Goal: Information Seeking & Learning: Learn about a topic

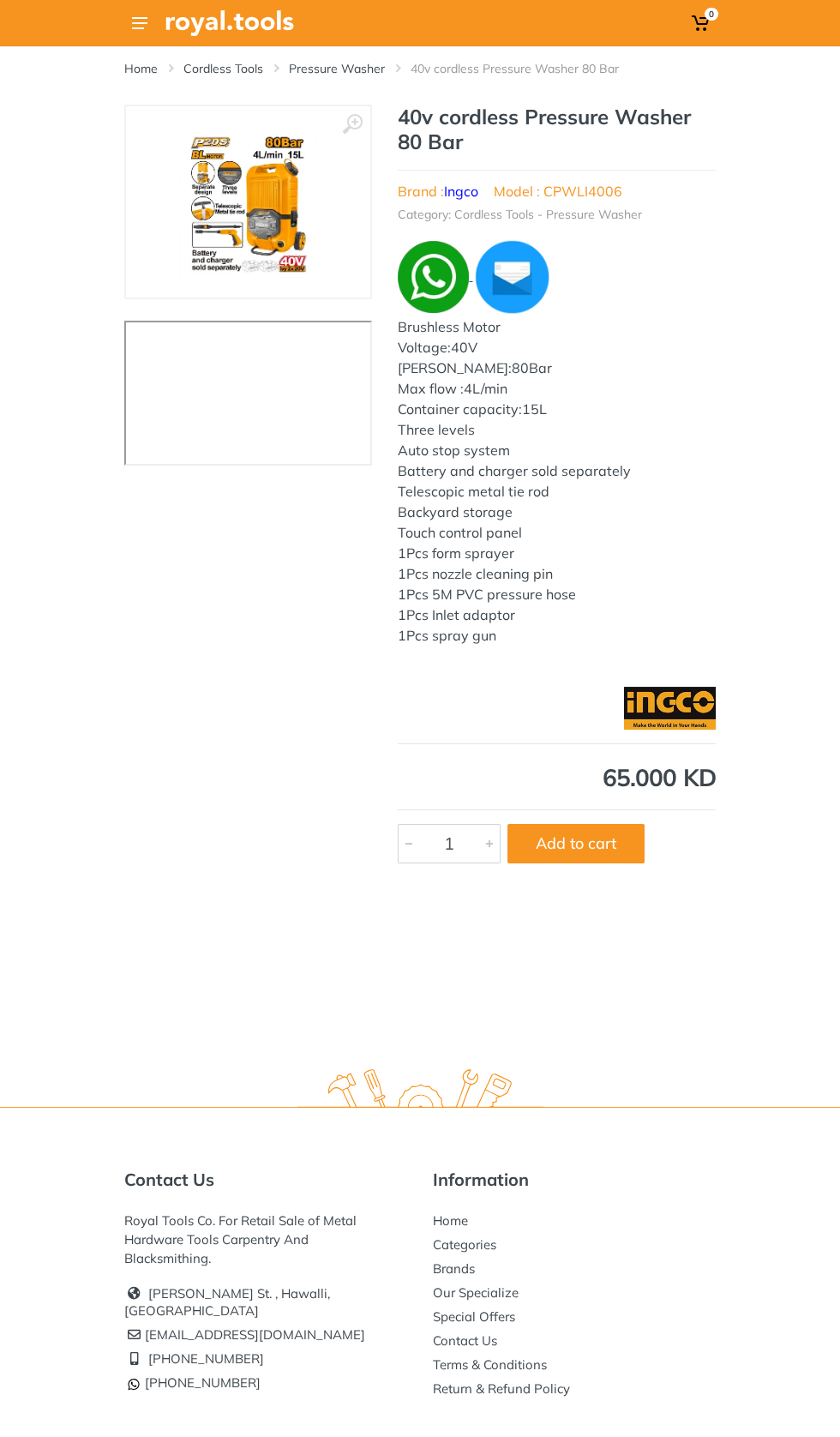
click at [440, 270] on img at bounding box center [433, 277] width 72 height 72
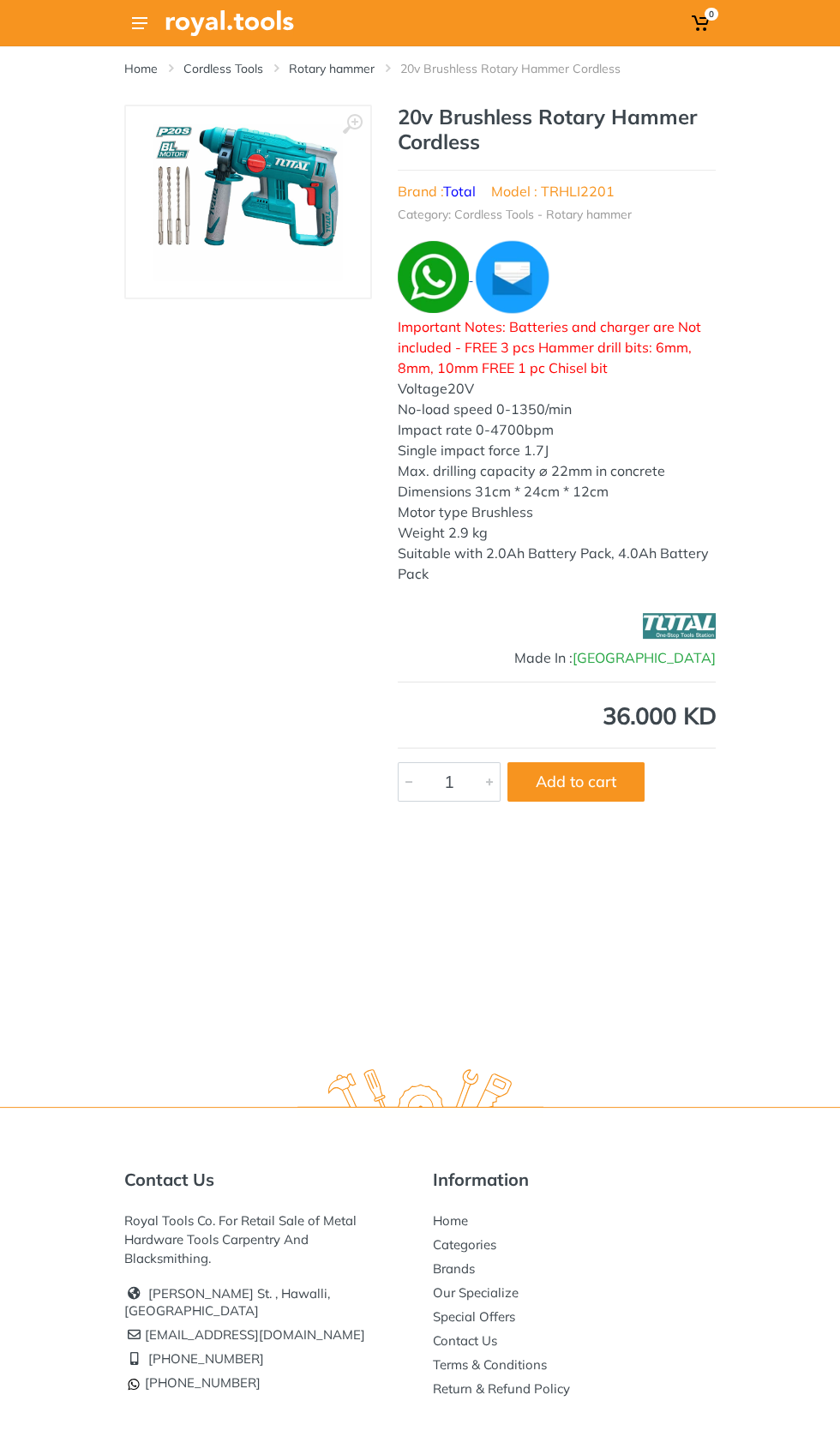
click at [437, 278] on img at bounding box center [433, 277] width 72 height 72
click at [299, 189] on img at bounding box center [247, 202] width 188 height 157
